Goal: Find specific page/section: Find specific page/section

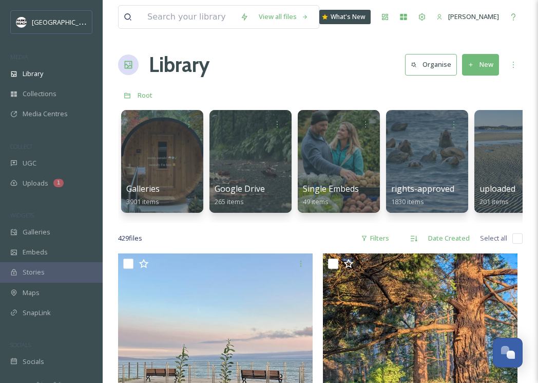
scroll to position [27971, 0]
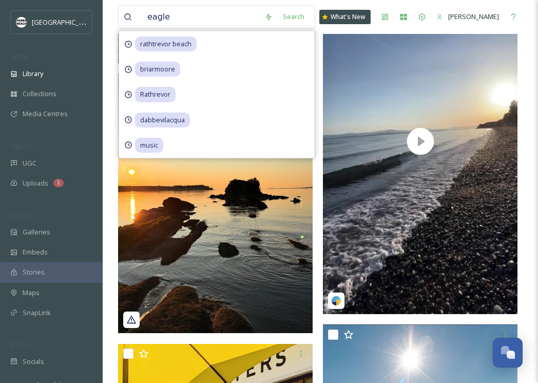
type input "eagles"
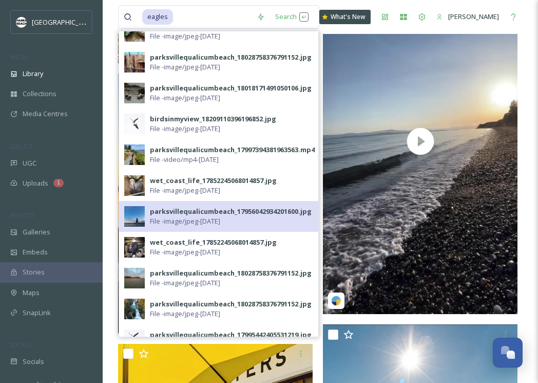
scroll to position [311, 0]
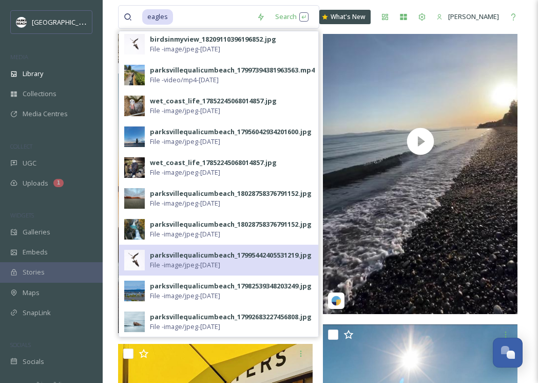
click at [179, 252] on div "parksvillequalicumbeach_17995442405531219.jpg" at bounding box center [231, 255] width 162 height 10
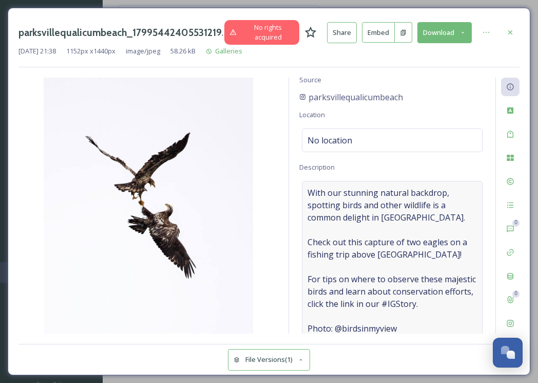
scroll to position [48, 0]
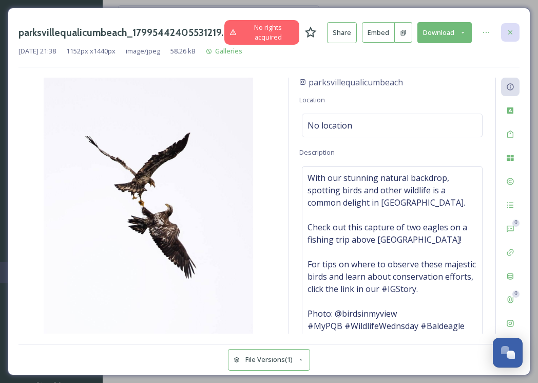
click at [506, 32] on icon at bounding box center [510, 32] width 8 height 8
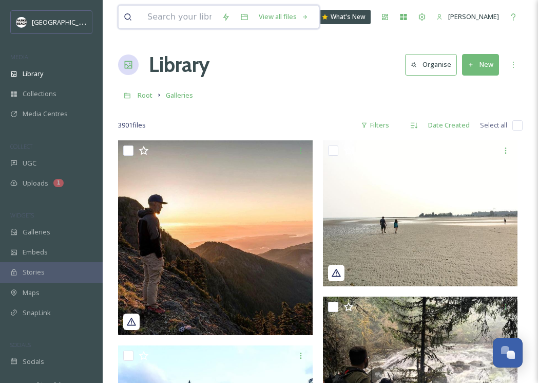
click at [192, 18] on input at bounding box center [179, 17] width 74 height 23
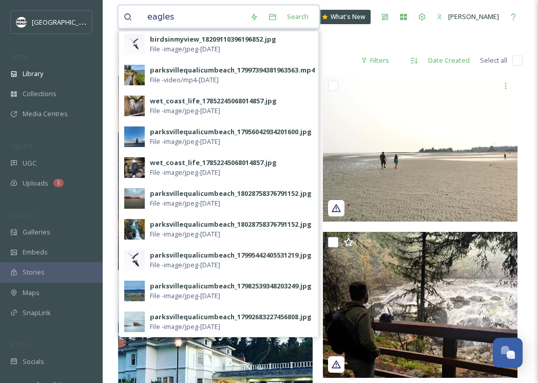
scroll to position [162, 0]
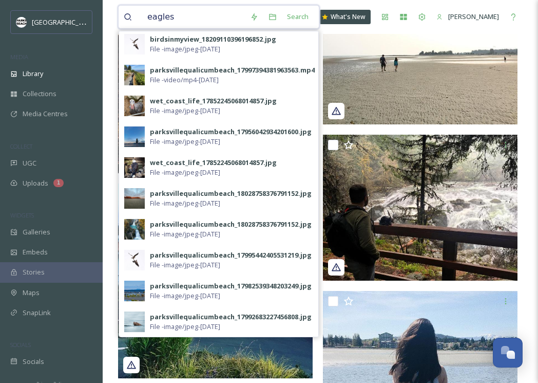
type input "eagles"
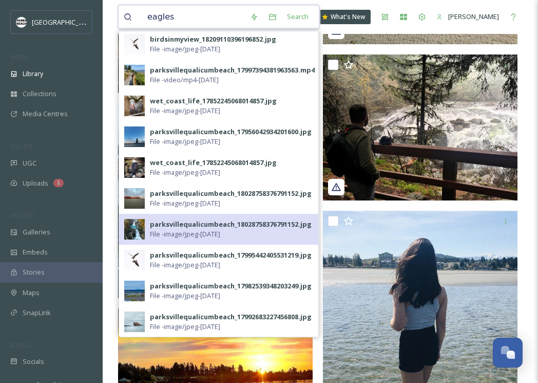
scroll to position [283, 0]
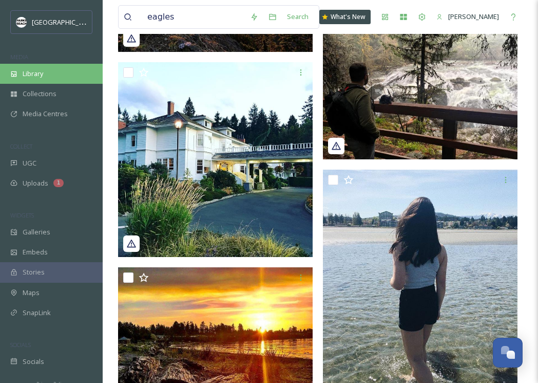
click at [50, 71] on div "Library" at bounding box center [51, 74] width 103 height 20
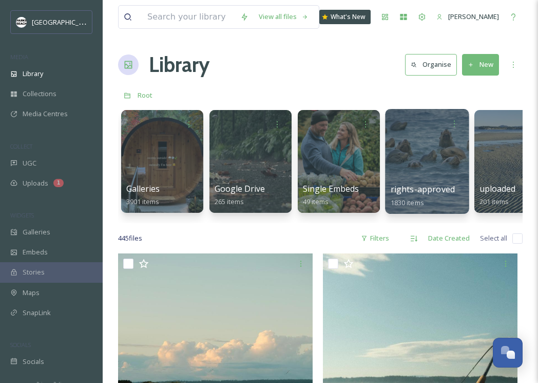
click at [418, 185] on span "rights-approved" at bounding box center [423, 188] width 64 height 11
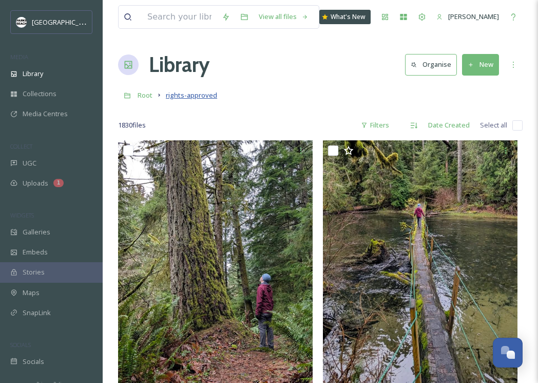
click at [197, 97] on span "rights-approved" at bounding box center [191, 94] width 51 height 9
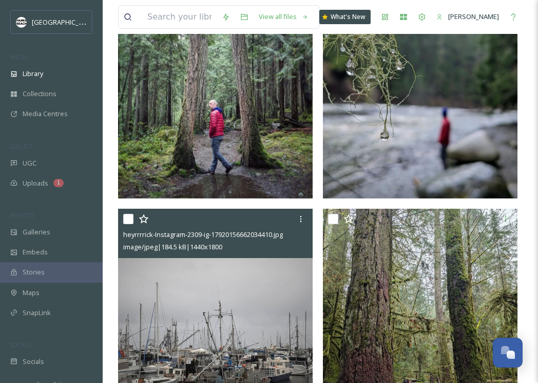
scroll to position [2505, 0]
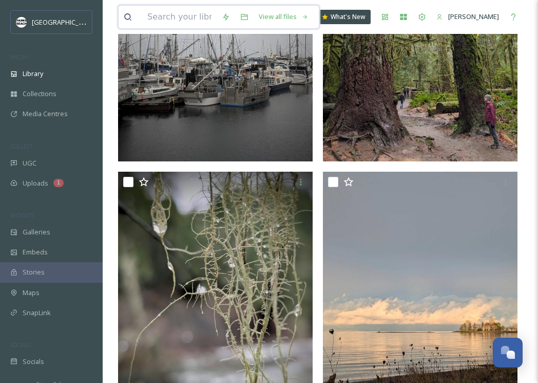
click at [195, 16] on input at bounding box center [179, 17] width 74 height 23
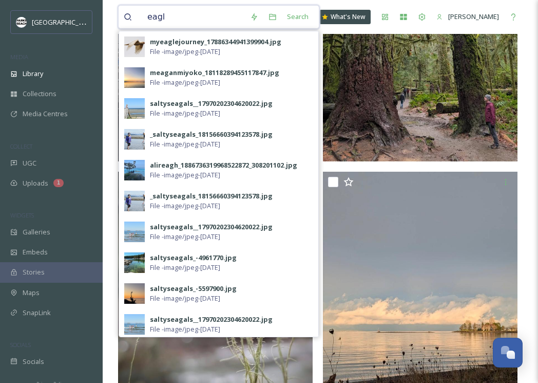
type input "eagle"
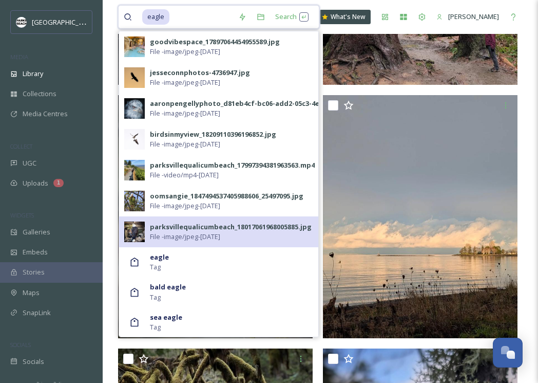
scroll to position [2651, 0]
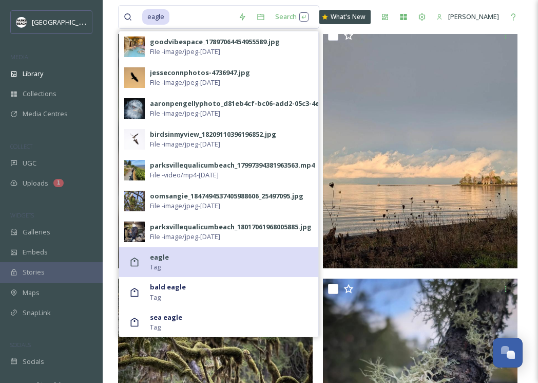
click at [163, 255] on strong "eagle" at bounding box center [159, 256] width 19 height 9
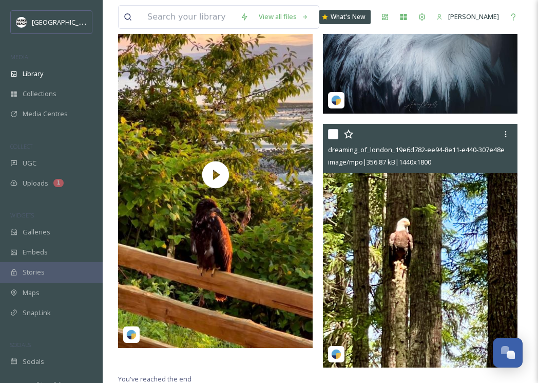
scroll to position [3569, 0]
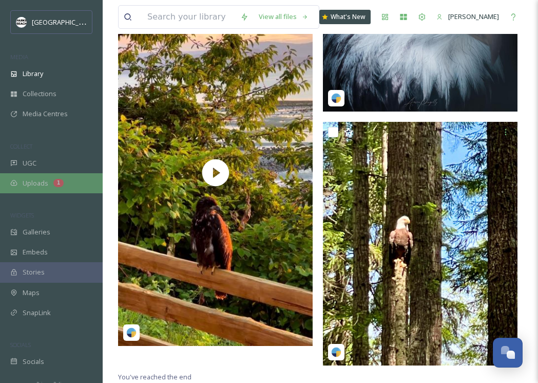
click at [51, 178] on div "Uploads 1" at bounding box center [51, 183] width 103 height 20
